Goal: Find specific page/section

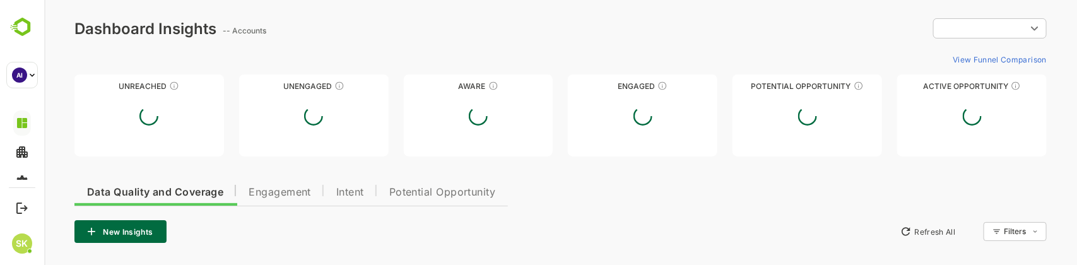
type input "**********"
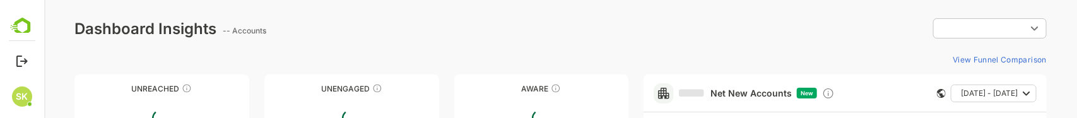
type input "**********"
